Goal: Find specific page/section: Find specific page/section

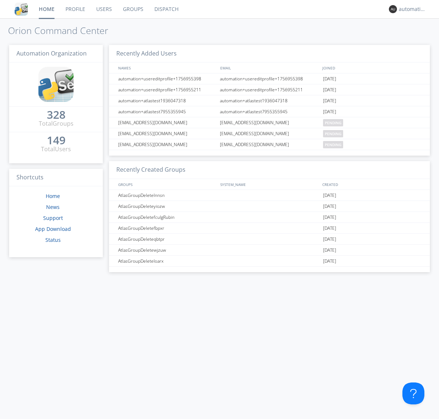
click at [166, 9] on link "Dispatch" at bounding box center [166, 9] width 35 height 18
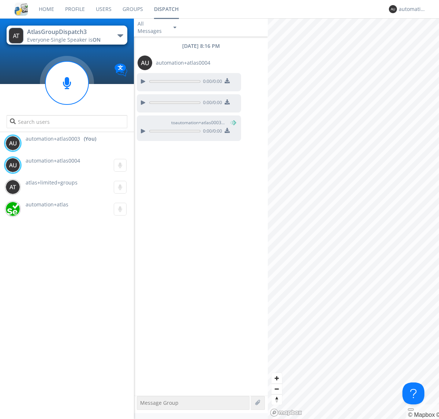
click at [120, 35] on div "button" at bounding box center [120, 35] width 6 height 3
click at [0, 0] on span "AtlasGroupDispatch" at bounding box center [0, 0] width 0 height 0
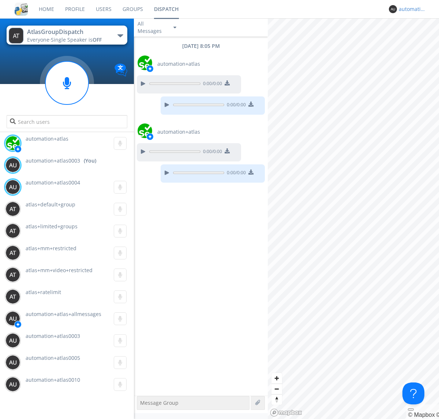
click at [410, 9] on div "automation+atlas0003" at bounding box center [412, 8] width 27 height 7
